Goal: Information Seeking & Learning: Check status

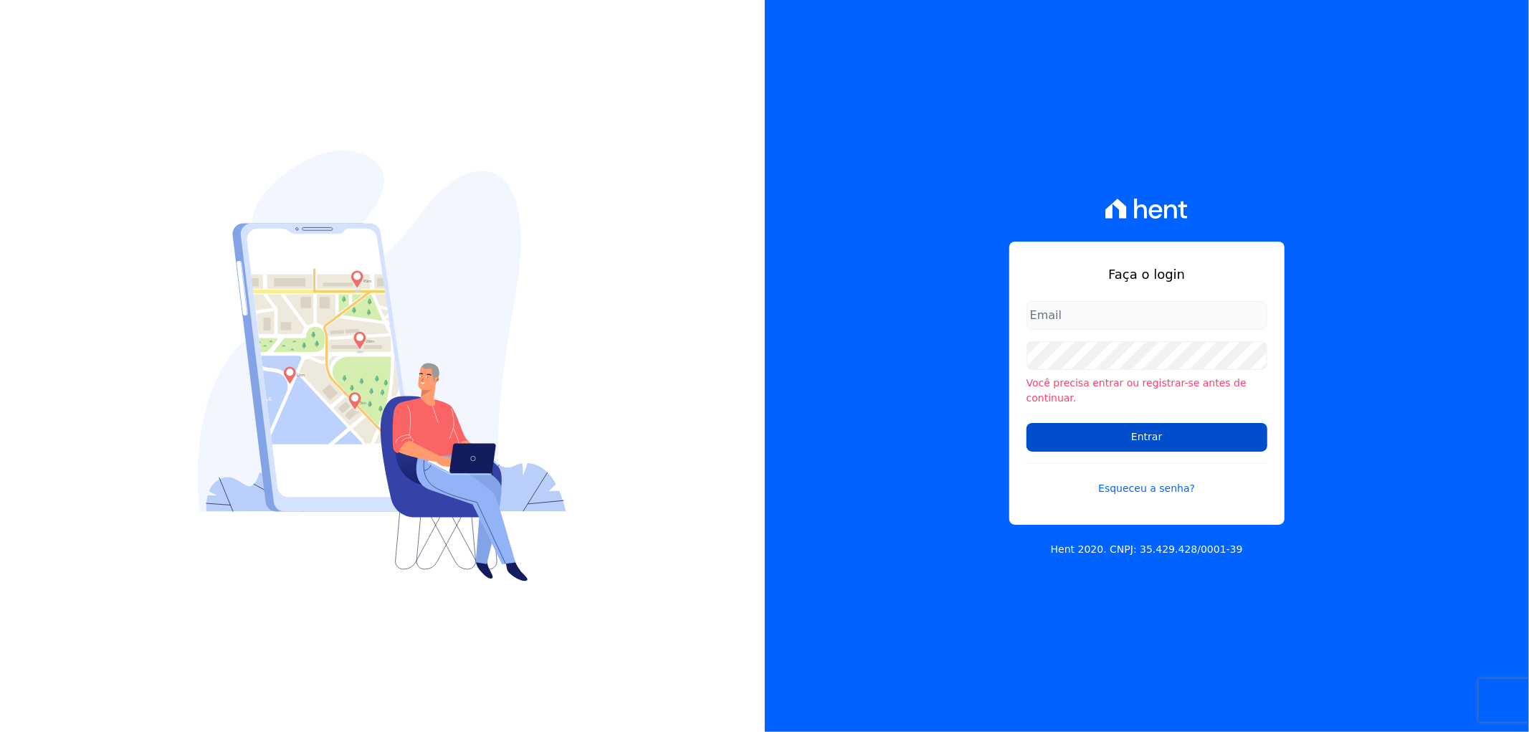
type input "[PERSON_NAME][EMAIL_ADDRESS][DOMAIN_NAME]"
click at [1050, 437] on input "Entrar" at bounding box center [1147, 437] width 241 height 29
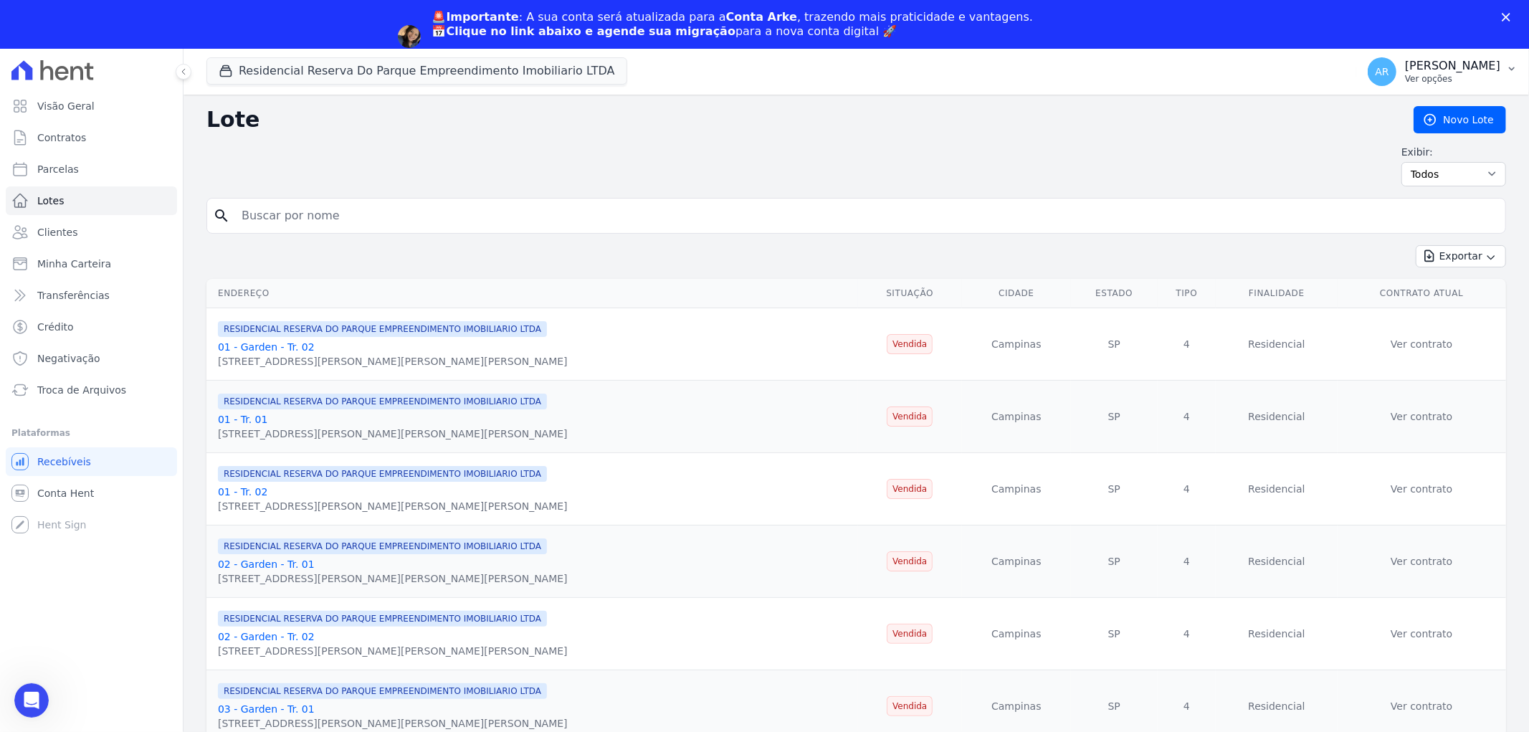
click at [1438, 62] on p "Artur Reis Nunes" at bounding box center [1452, 66] width 95 height 14
click at [1403, 141] on link "Faturas" at bounding box center [1438, 143] width 184 height 26
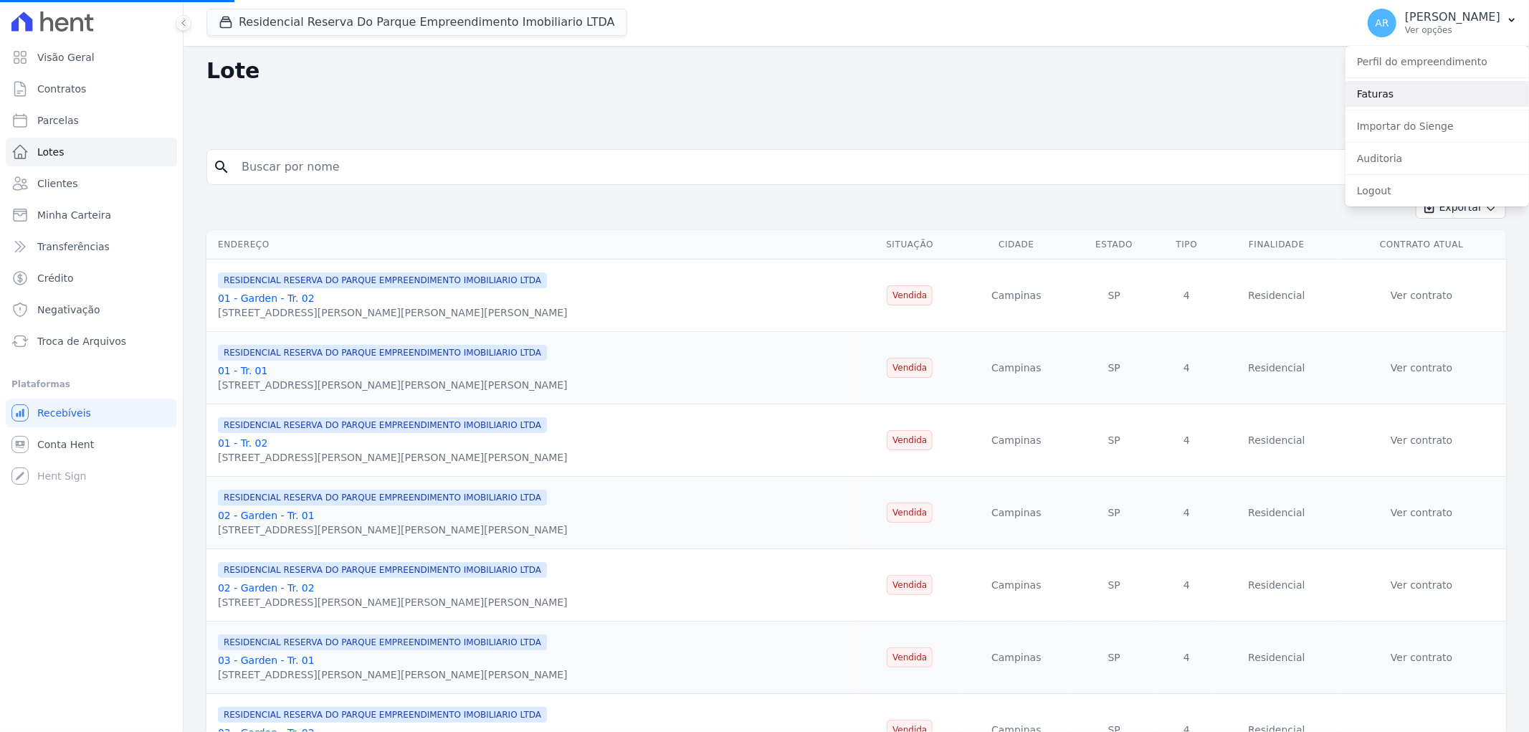
click at [1385, 95] on link "Faturas" at bounding box center [1438, 94] width 184 height 26
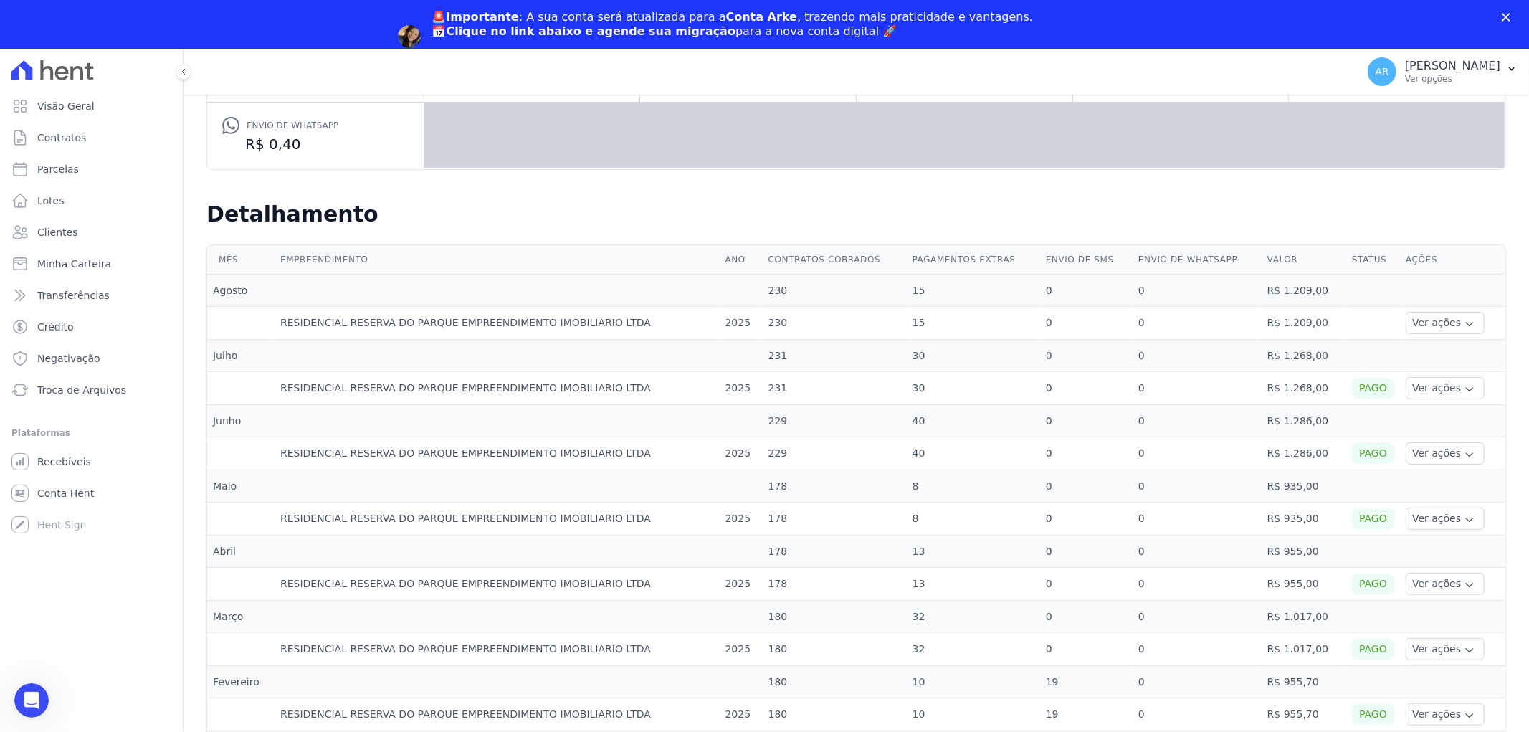
scroll to position [291, 0]
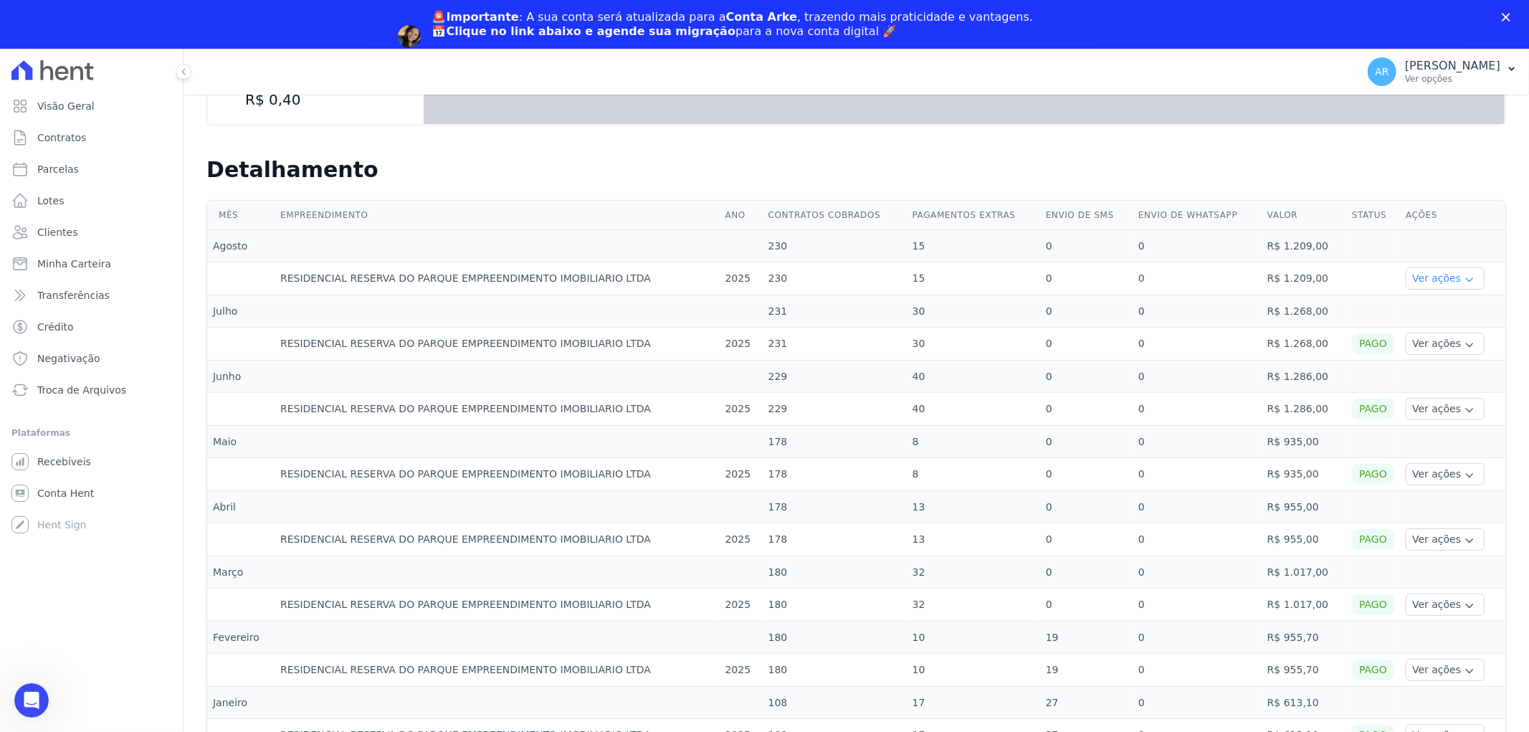
click at [1435, 277] on button "Ver ações" at bounding box center [1445, 278] width 79 height 22
click at [1414, 298] on link "Ver detalhes" at bounding box center [1443, 300] width 63 height 15
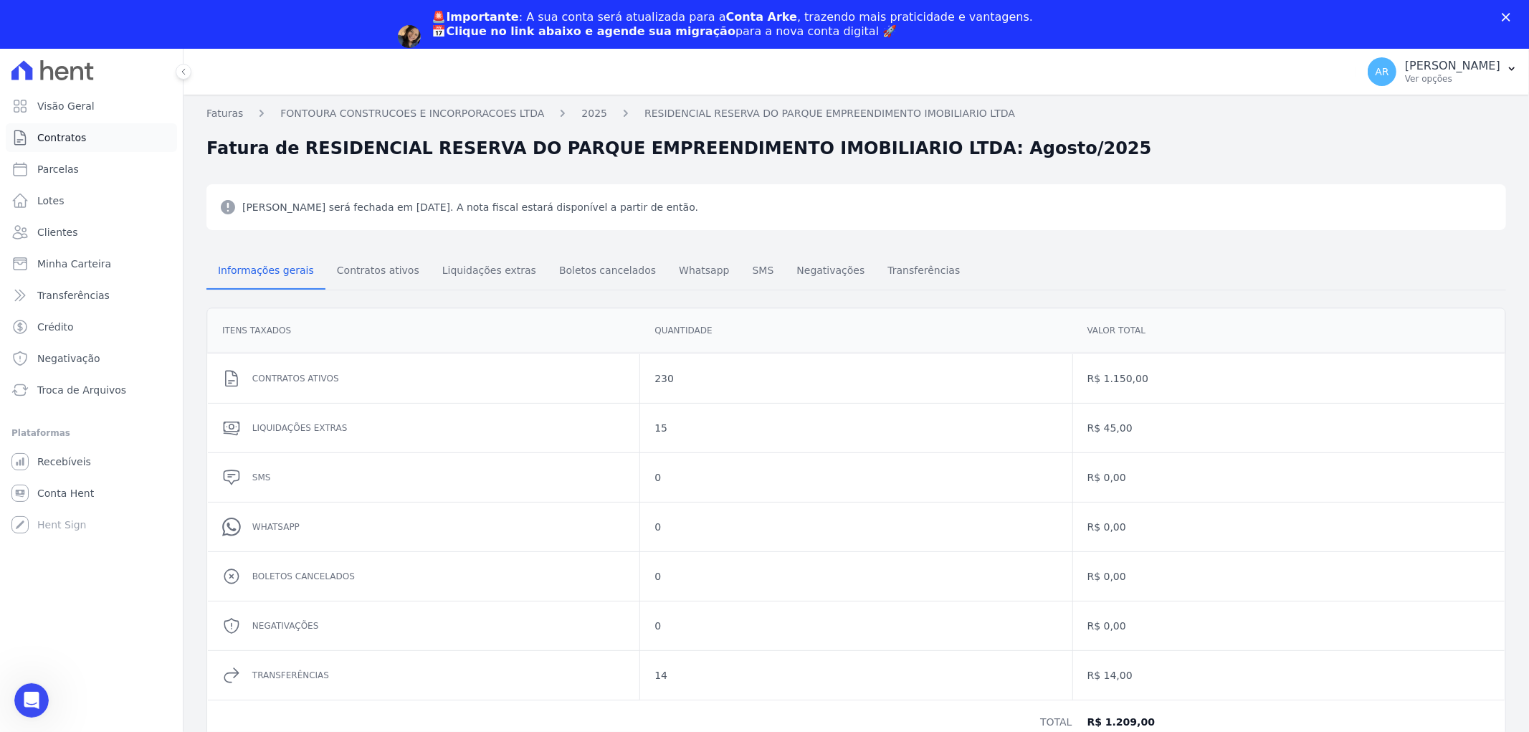
click at [72, 138] on span "Contratos" at bounding box center [61, 137] width 49 height 14
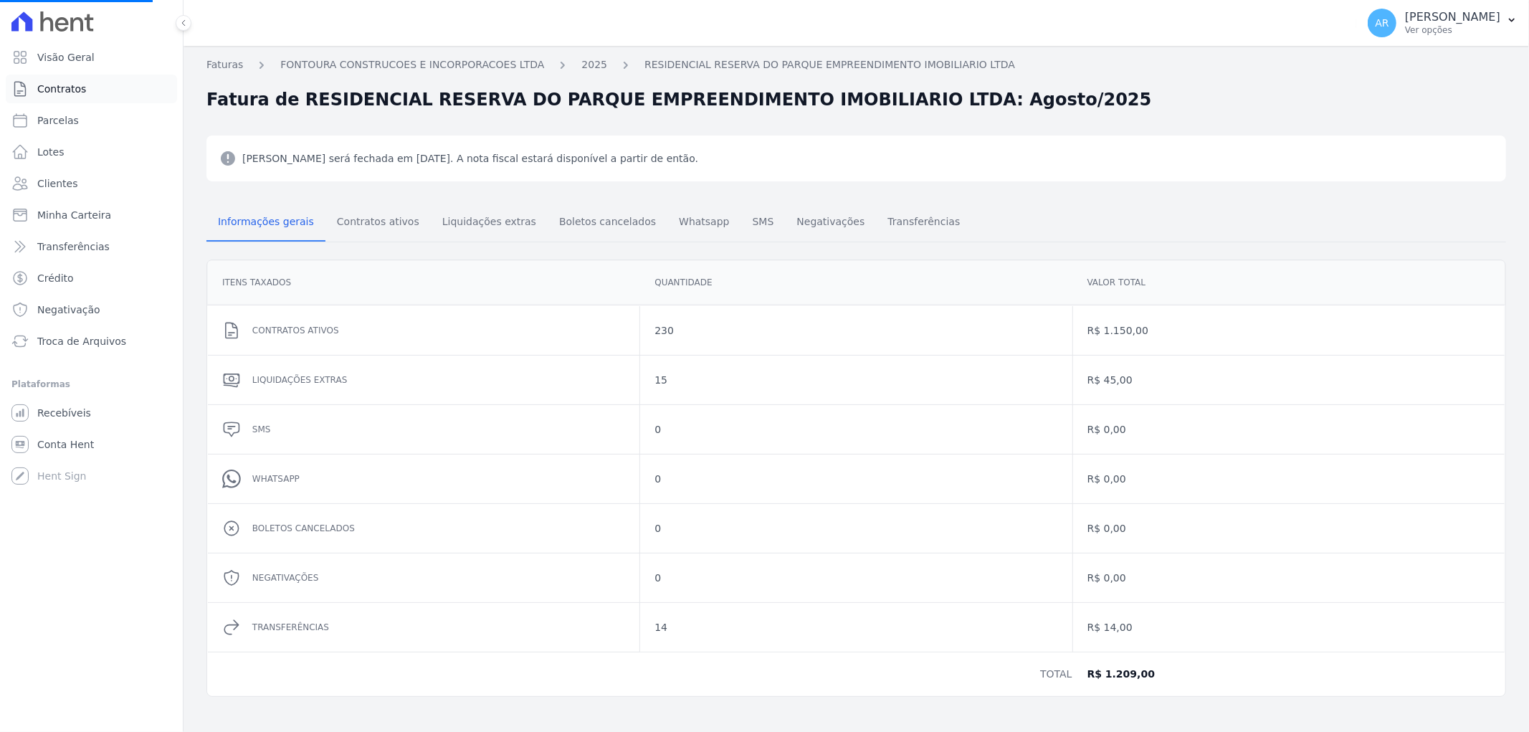
click at [65, 92] on span "Contratos" at bounding box center [61, 89] width 49 height 14
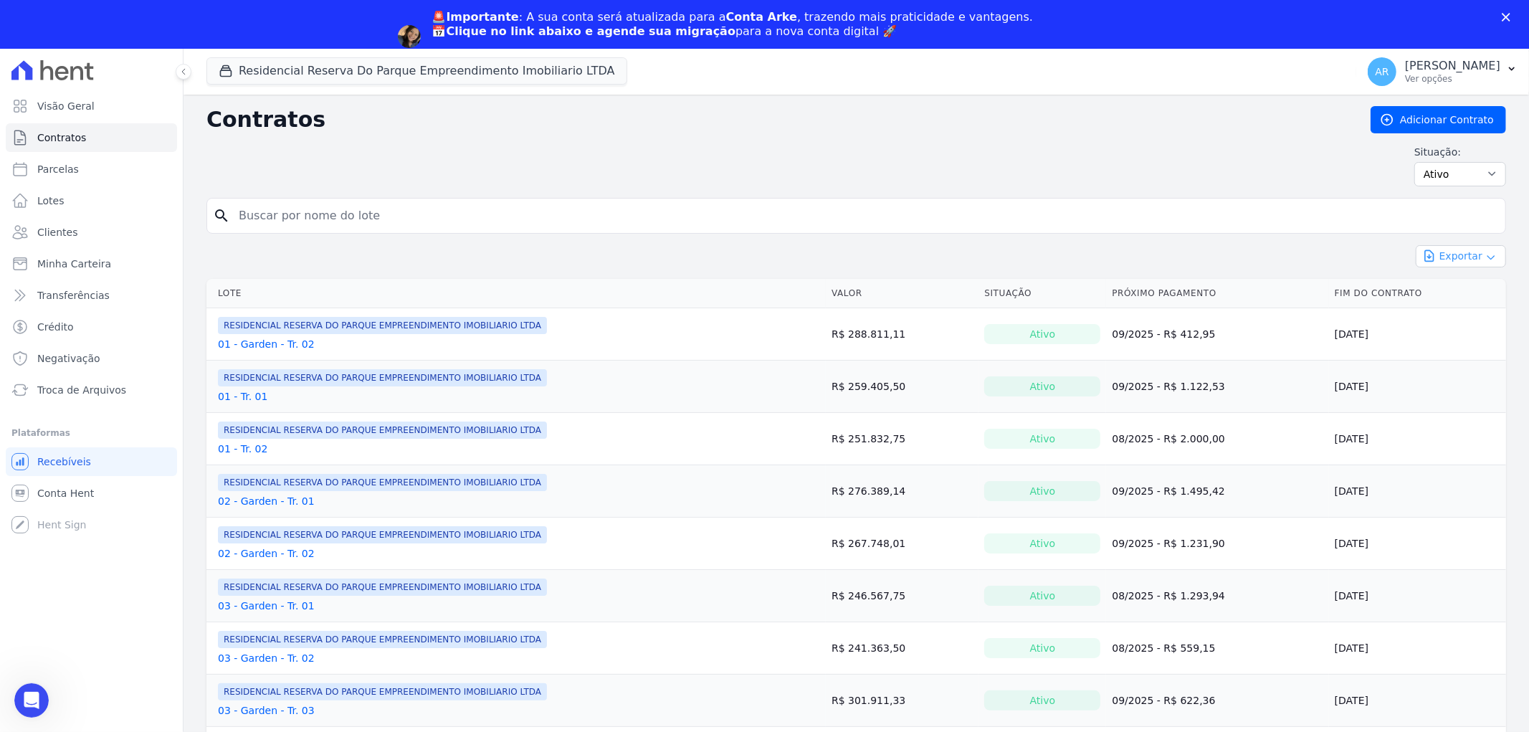
click at [1442, 255] on button "Exportar" at bounding box center [1461, 256] width 90 height 22
click at [1434, 311] on span "Exportar CSV" at bounding box center [1460, 315] width 76 height 14
click at [411, 221] on input "search" at bounding box center [865, 215] width 1270 height 29
type input "izac"
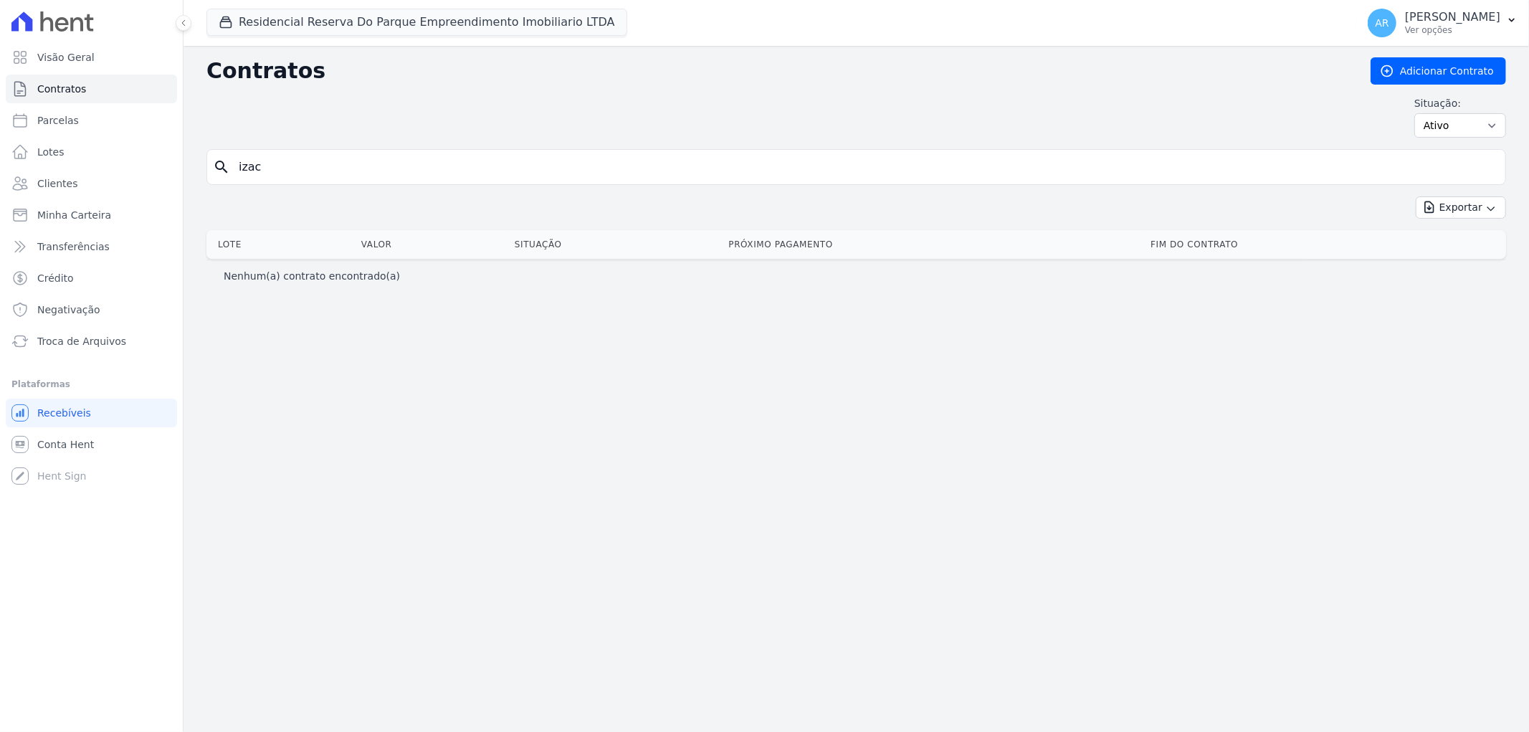
click at [319, 175] on input "izac" at bounding box center [865, 167] width 1270 height 29
click at [319, 149] on div "Contratos Adicionar Contrato Situação: Ativo Todos Pausado Distratado Rascunho …" at bounding box center [857, 103] width 1300 height 92
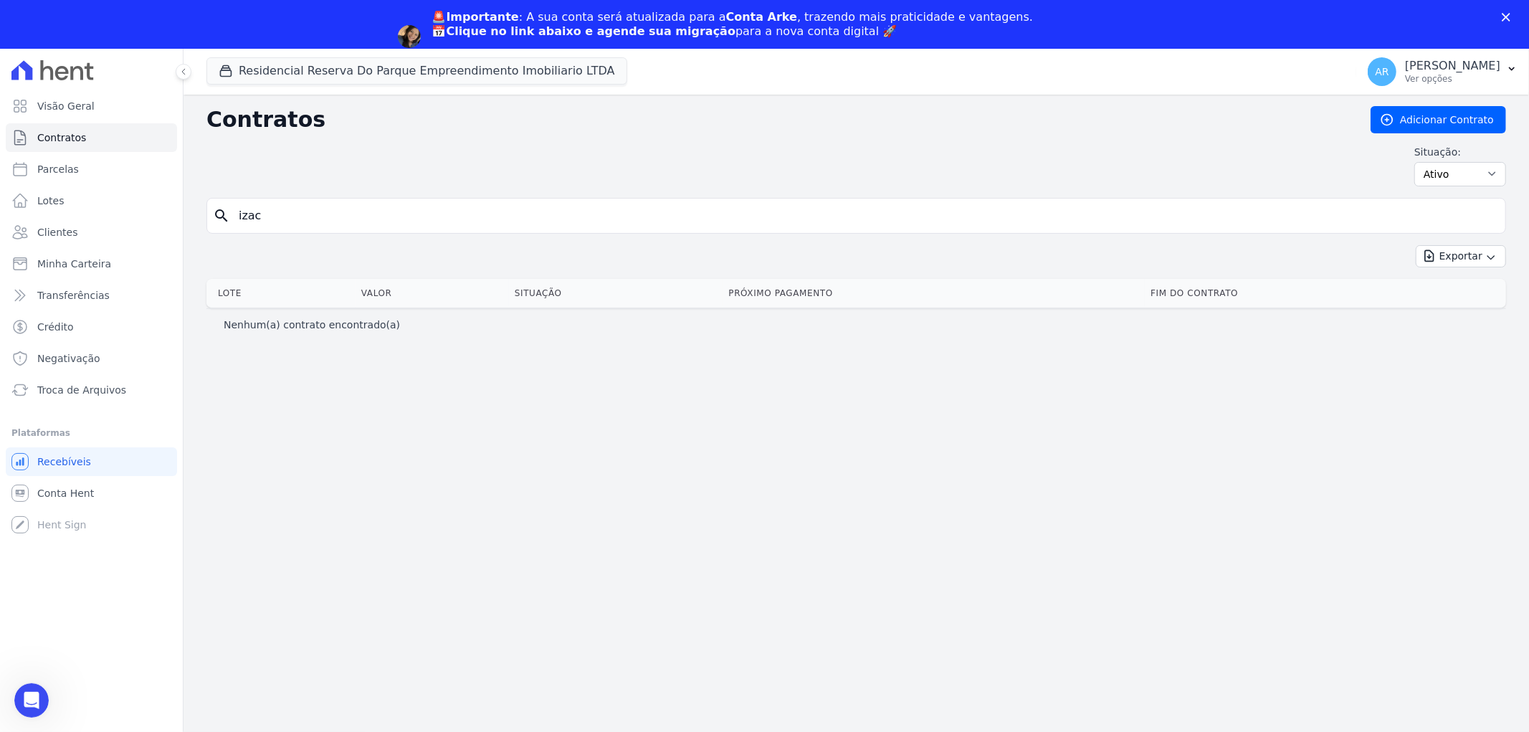
click at [319, 175] on div "Situação: Ativo Todos Pausado Distratado Rascunho Expirado Encerrado" at bounding box center [857, 166] width 1300 height 42
click at [321, 219] on input "izac" at bounding box center [865, 215] width 1270 height 29
click at [980, 156] on div "Situação: Ativo Todos Pausado Distratado Rascunho Expirado Encerrado" at bounding box center [857, 166] width 1300 height 42
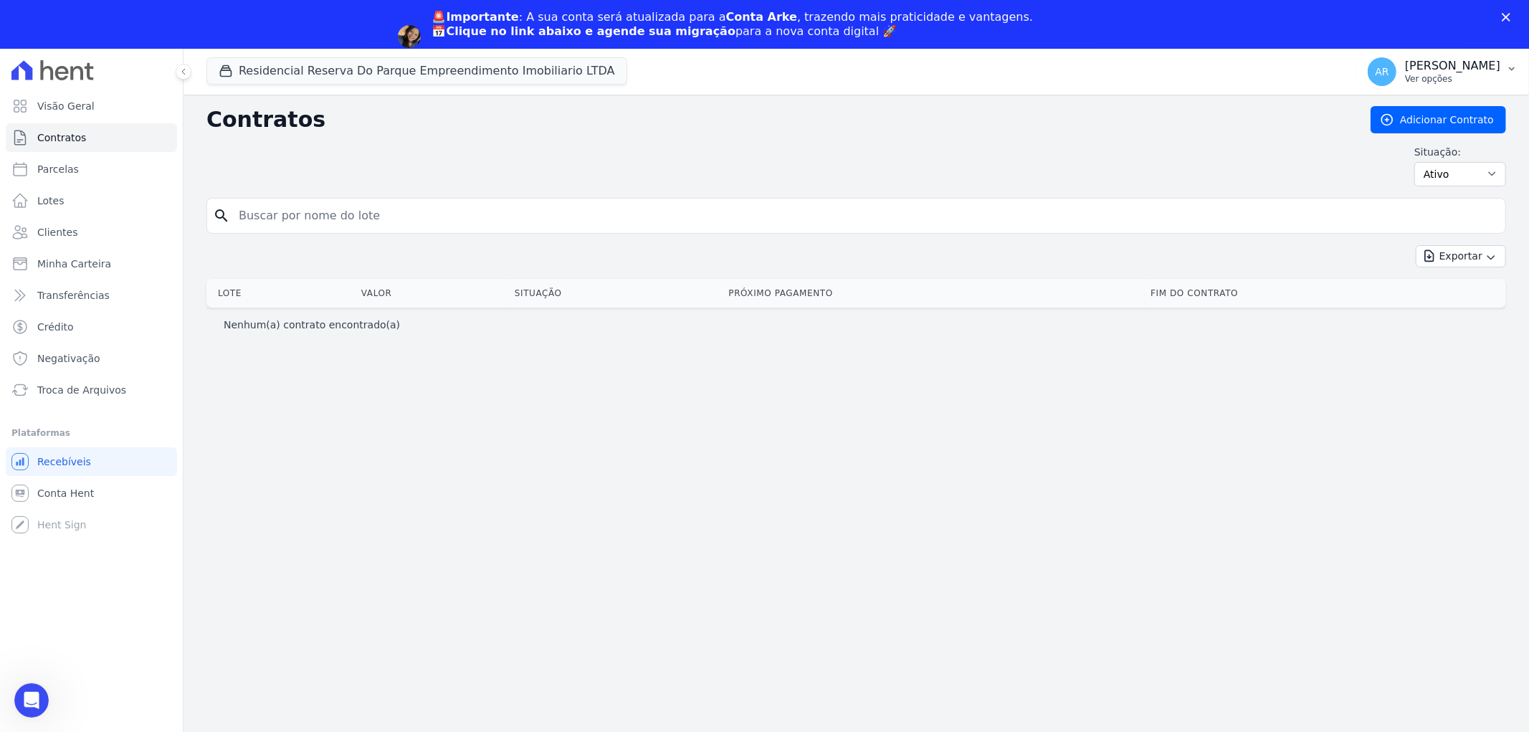
click at [1430, 81] on p "Ver opções" at bounding box center [1452, 78] width 95 height 11
click at [1375, 146] on link "Faturas" at bounding box center [1438, 143] width 184 height 26
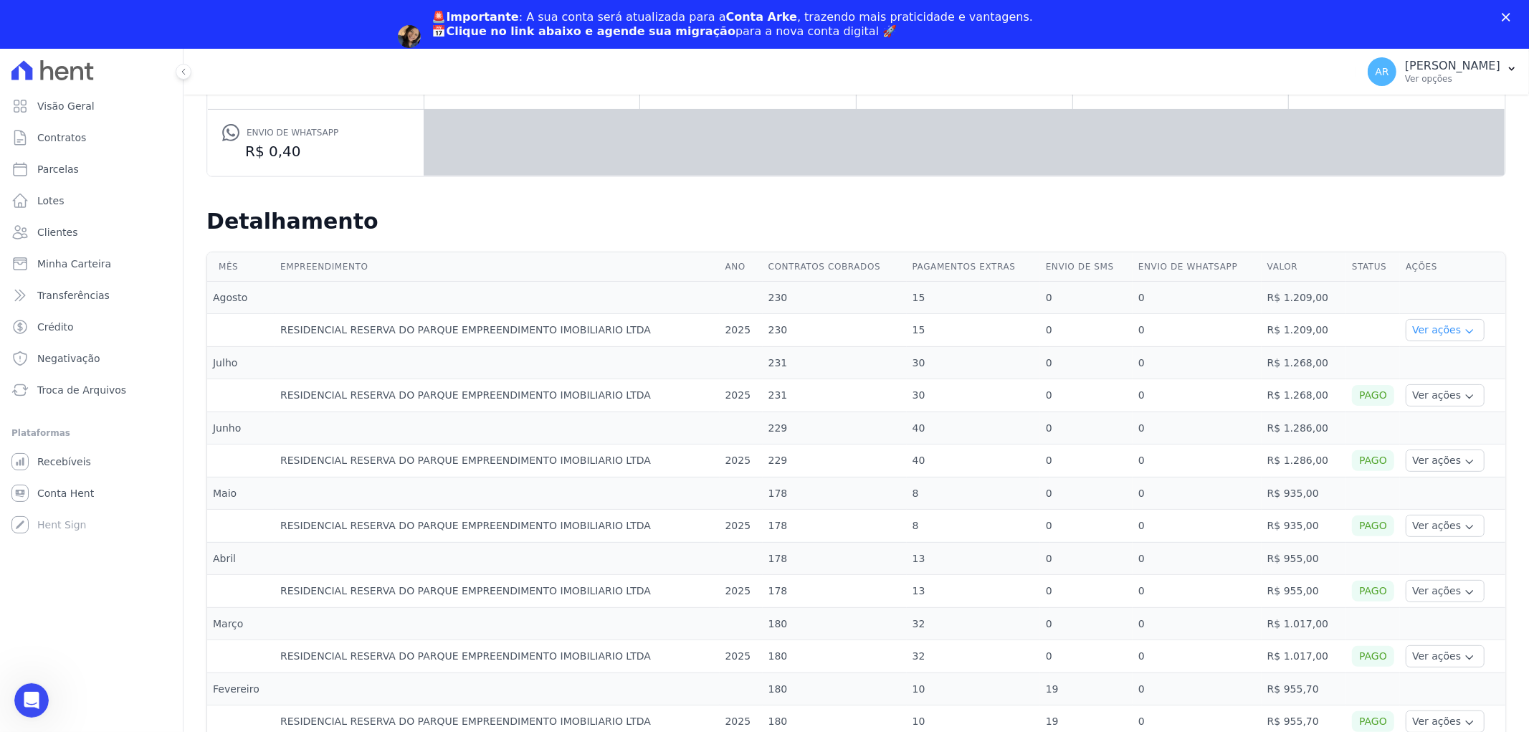
click at [1418, 336] on button "Ver ações" at bounding box center [1445, 330] width 79 height 22
click at [1420, 352] on link "Ver detalhes" at bounding box center [1443, 351] width 63 height 15
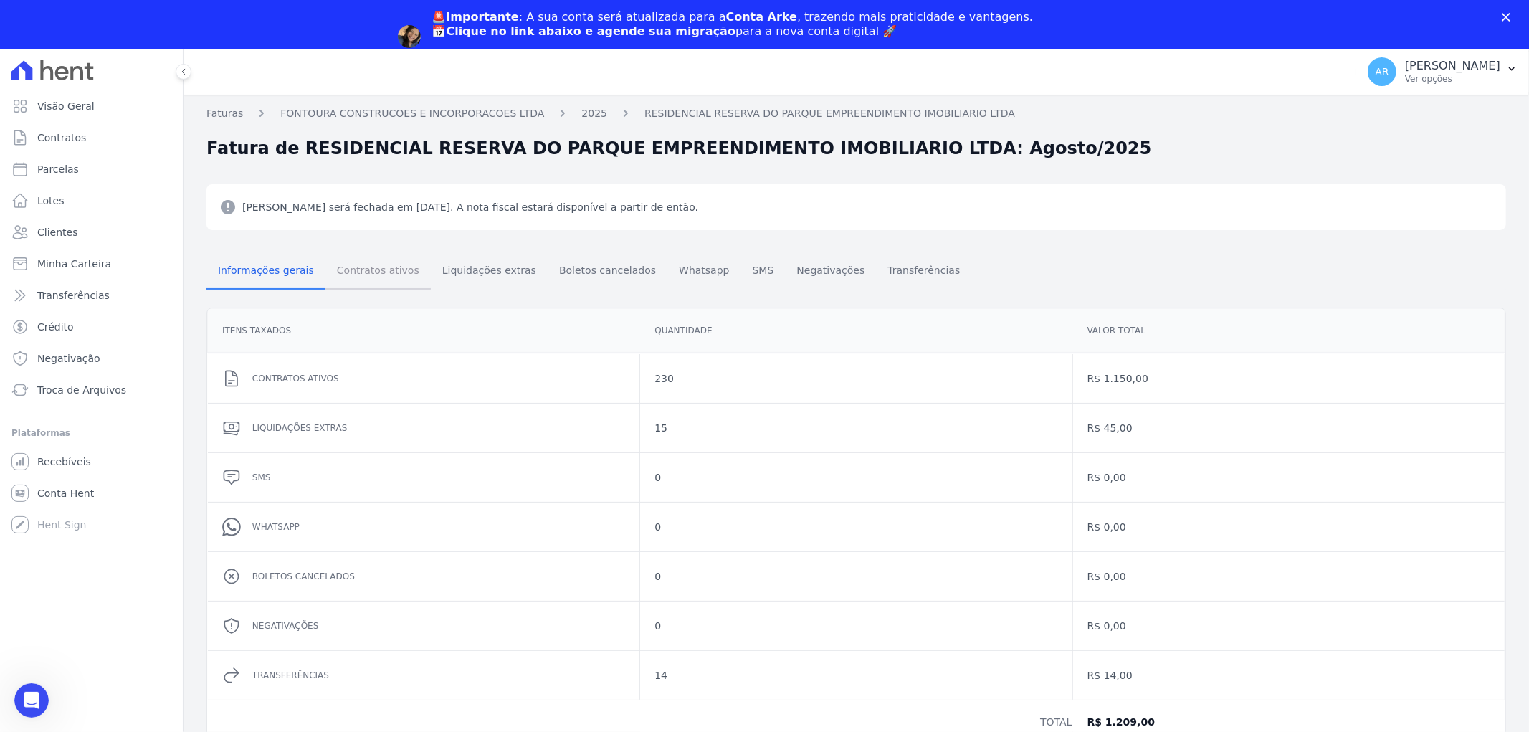
click at [361, 272] on span "Contratos ativos" at bounding box center [378, 270] width 100 height 29
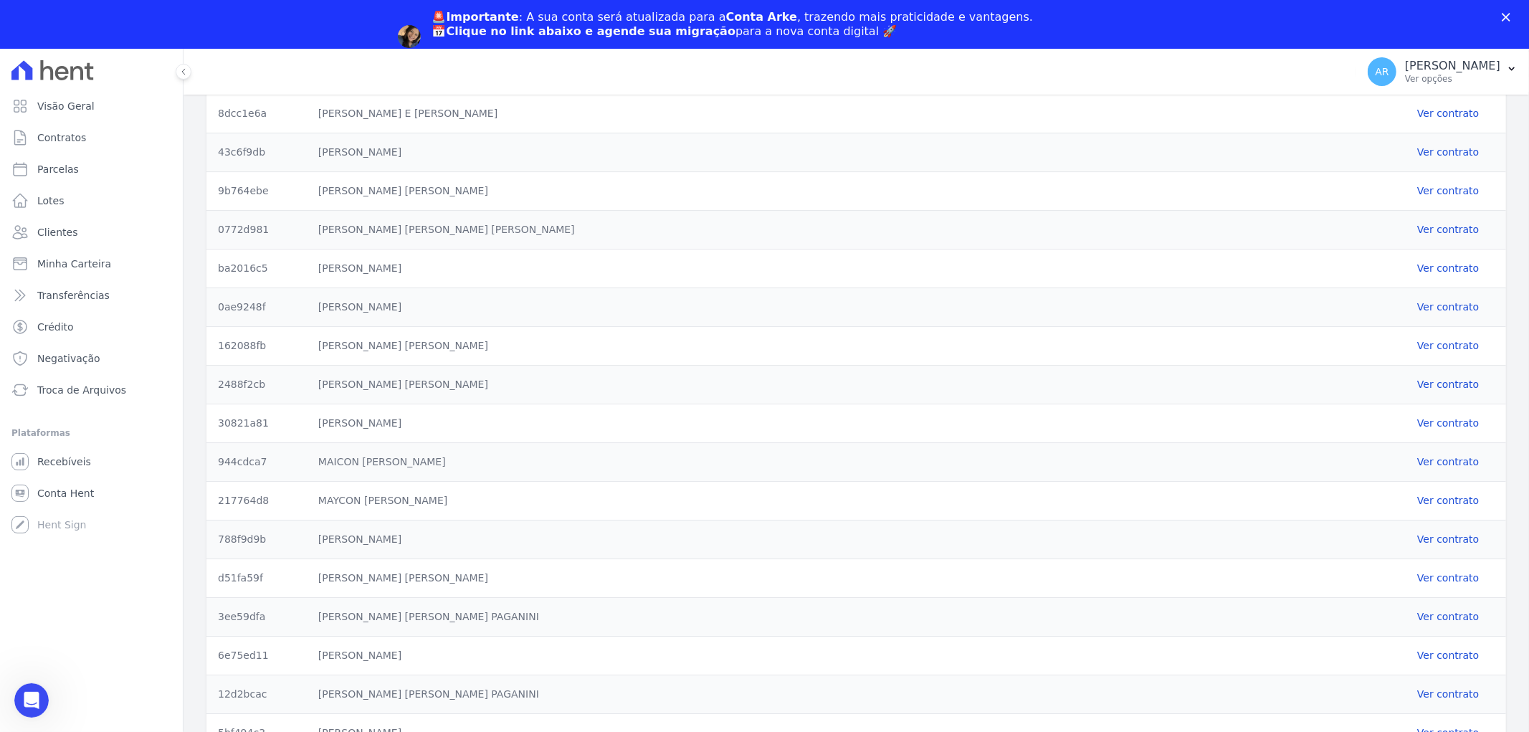
scroll to position [3640, 0]
